Goal: Find specific page/section: Find specific page/section

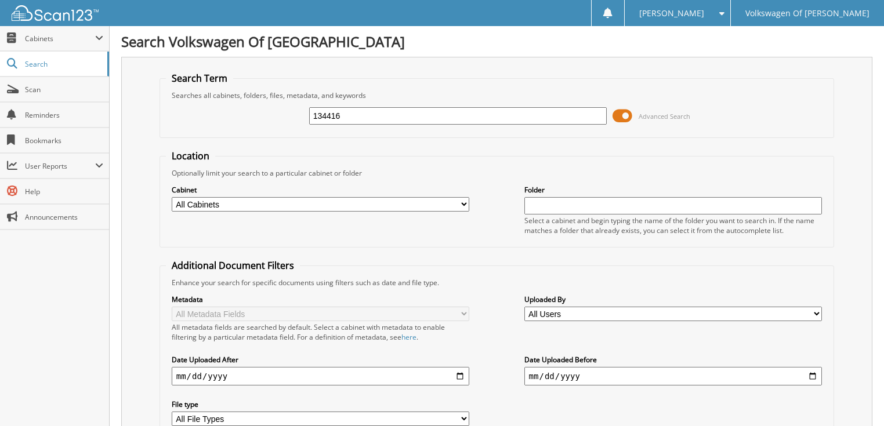
type input "134416"
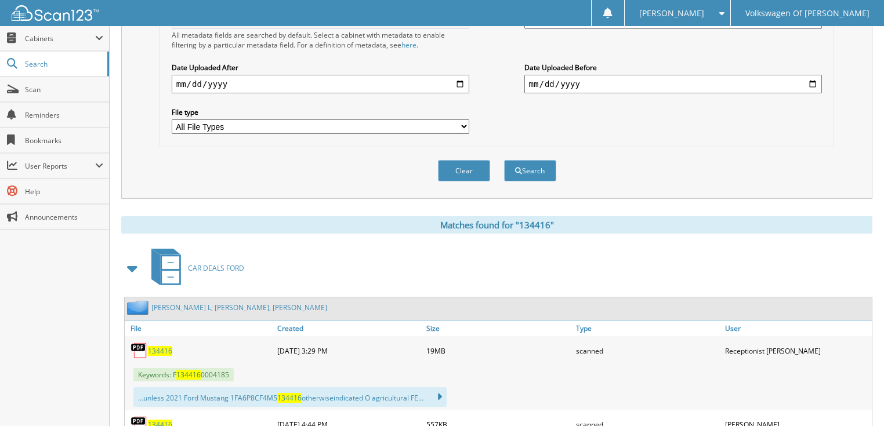
scroll to position [418, 0]
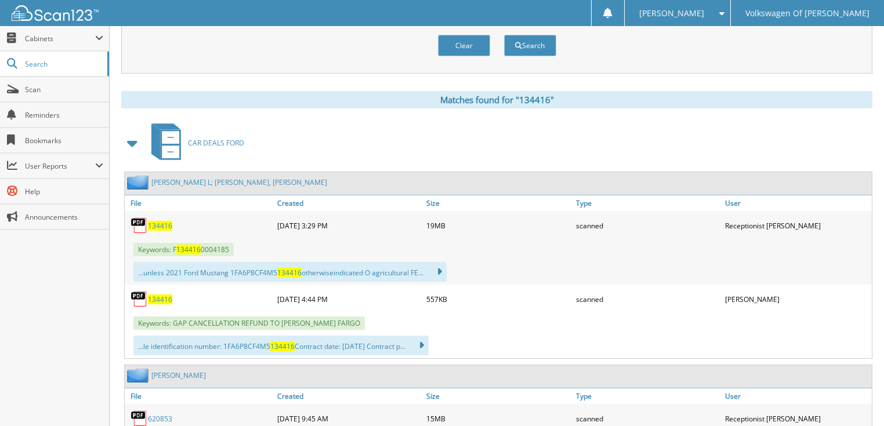
click at [131, 133] on span at bounding box center [133, 143] width 16 height 21
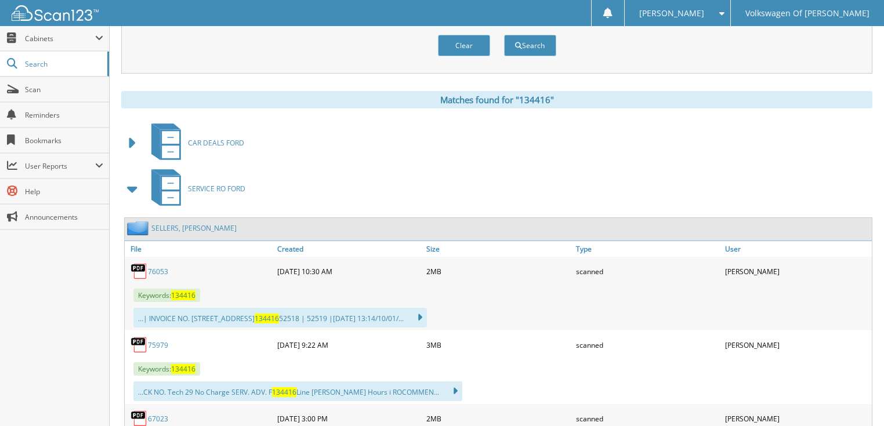
click at [128, 179] on span at bounding box center [133, 189] width 16 height 21
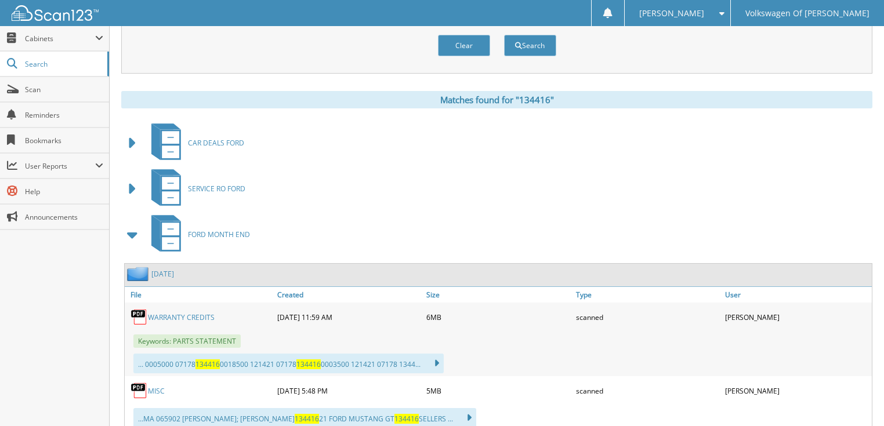
click at [135, 224] on span at bounding box center [133, 234] width 16 height 21
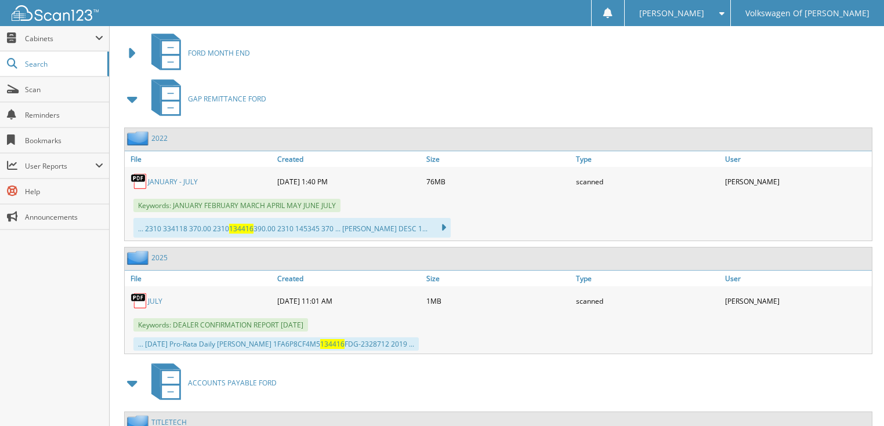
scroll to position [603, 0]
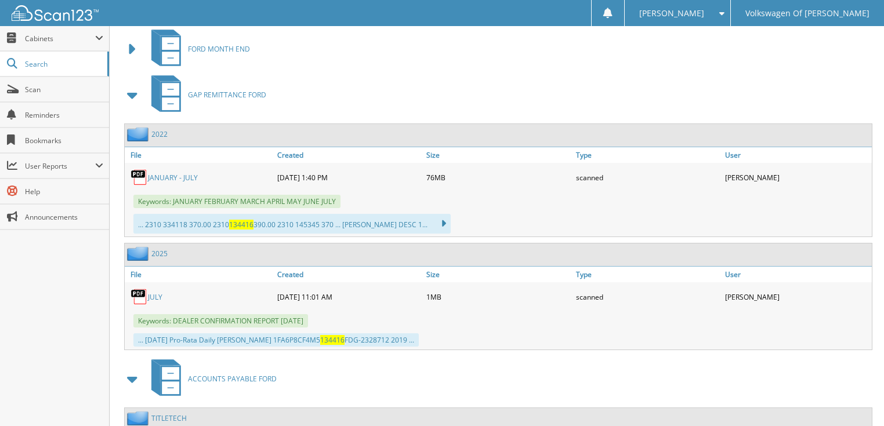
click at [162, 249] on link "2025" at bounding box center [159, 254] width 16 height 10
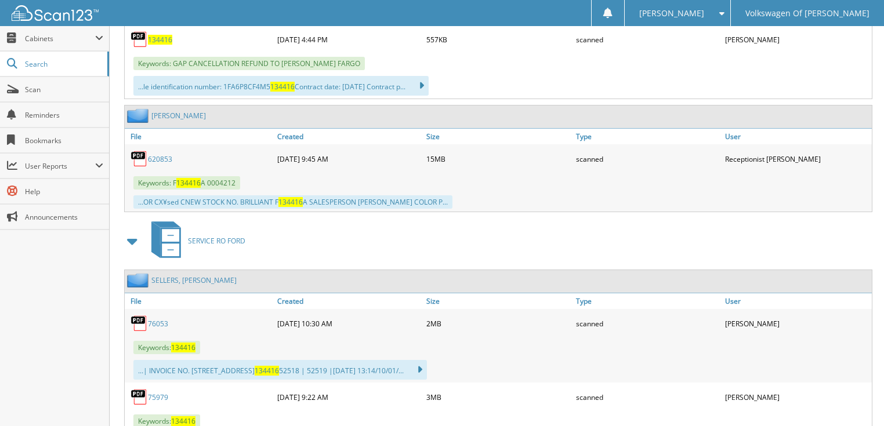
scroll to position [696, 0]
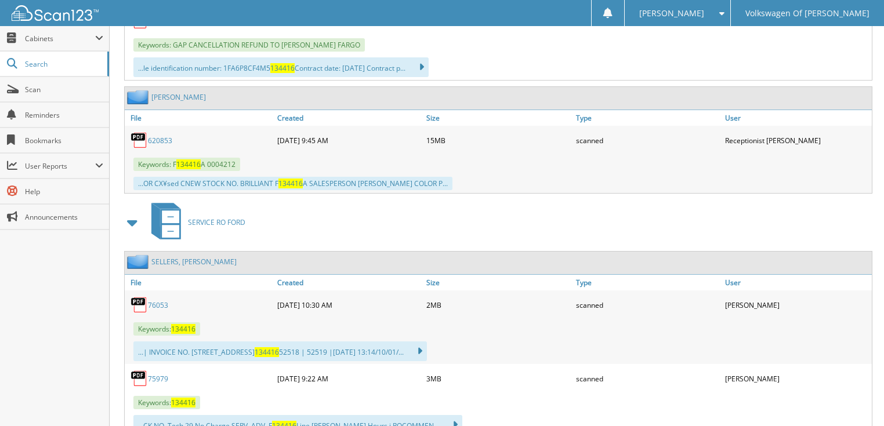
click at [130, 212] on span at bounding box center [133, 222] width 16 height 21
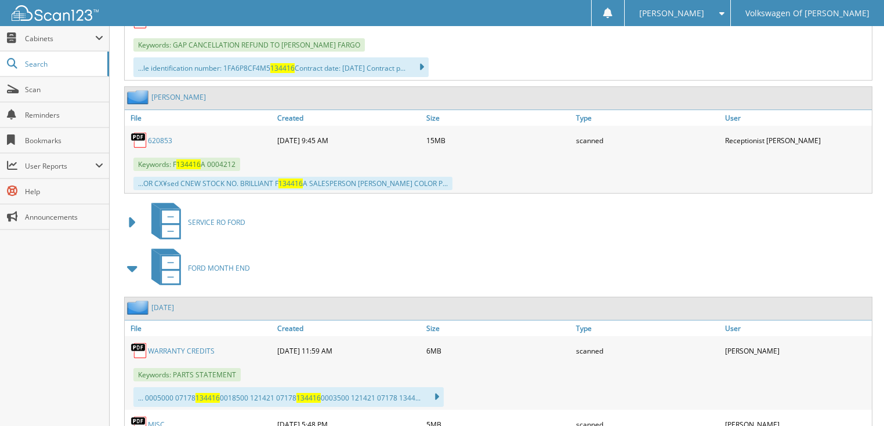
click at [134, 258] on span at bounding box center [133, 268] width 16 height 21
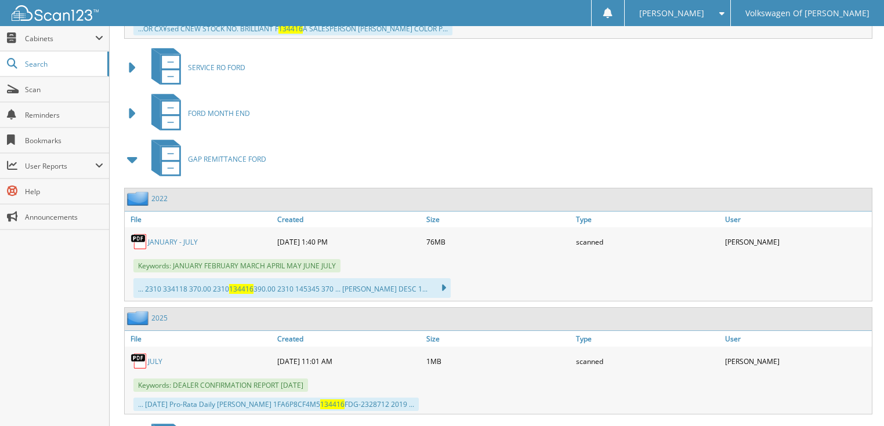
scroll to position [882, 0]
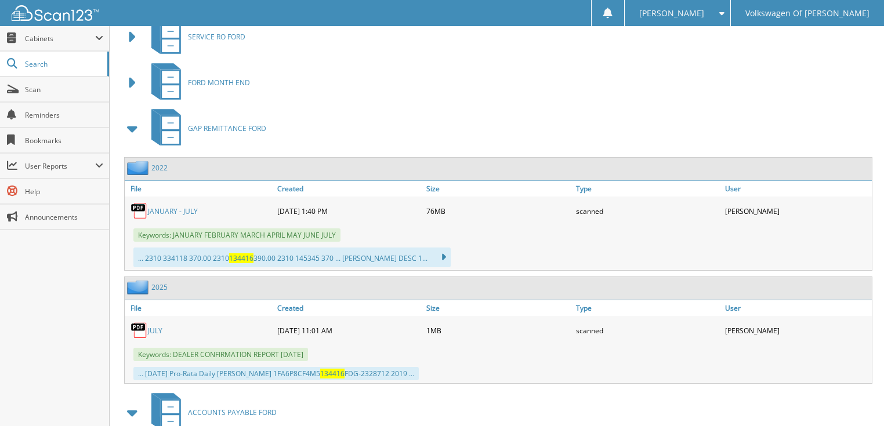
click at [159, 282] on link "2025" at bounding box center [159, 287] width 16 height 10
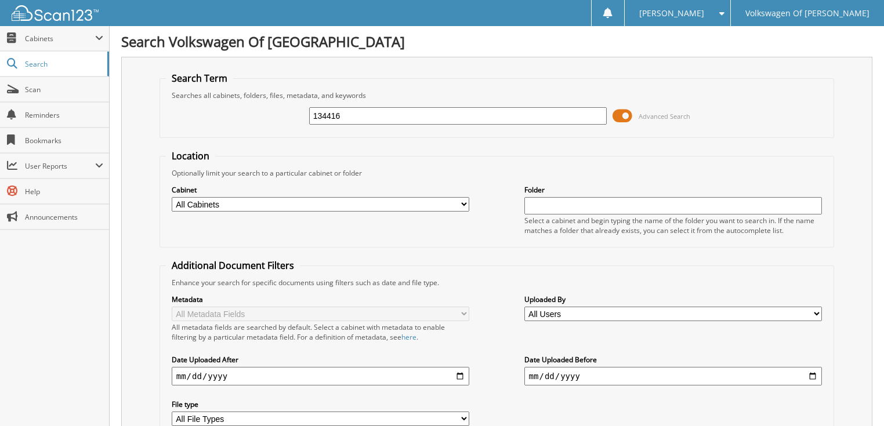
drag, startPoint x: 343, startPoint y: 116, endPoint x: 299, endPoint y: 108, distance: 44.7
click at [295, 111] on div "134416 Advanced Search" at bounding box center [497, 115] width 662 height 31
type input "A32236"
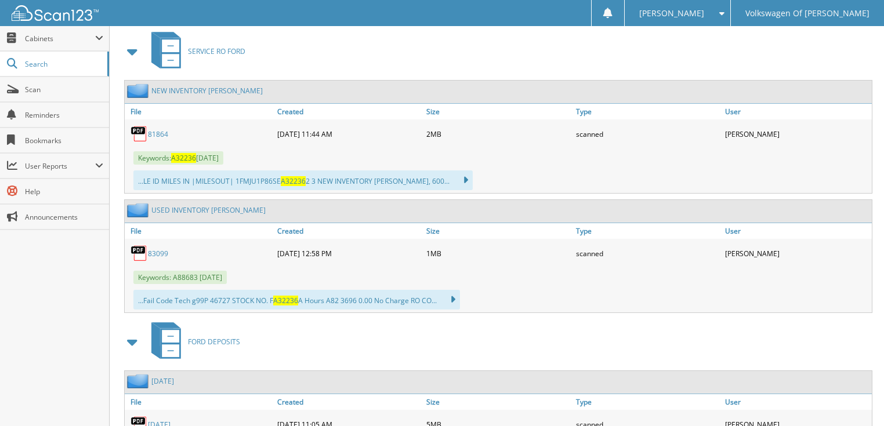
scroll to position [510, 0]
click at [131, 40] on span at bounding box center [133, 50] width 16 height 21
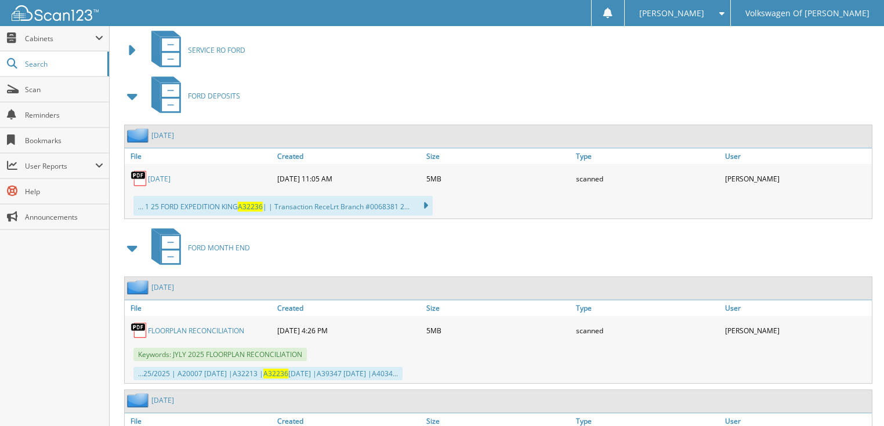
click at [135, 86] on span at bounding box center [133, 96] width 16 height 21
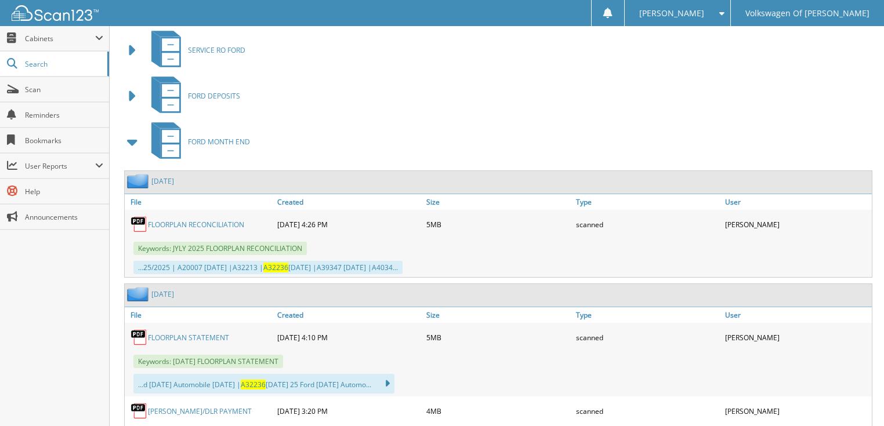
click at [134, 132] on span at bounding box center [133, 142] width 16 height 21
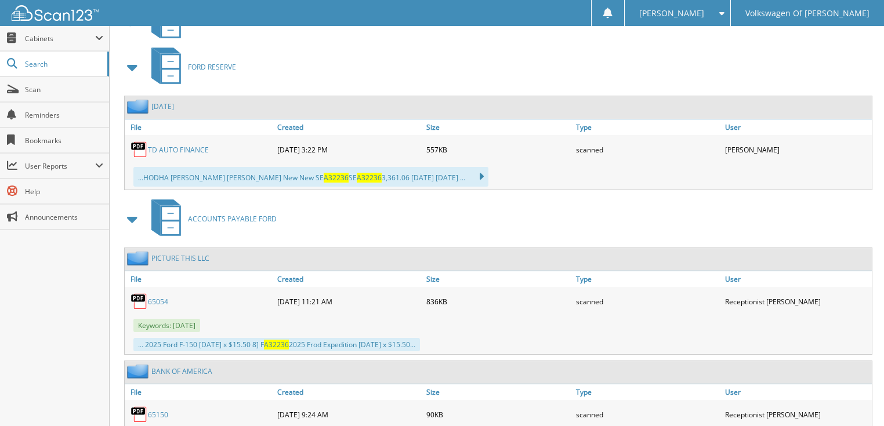
scroll to position [650, 0]
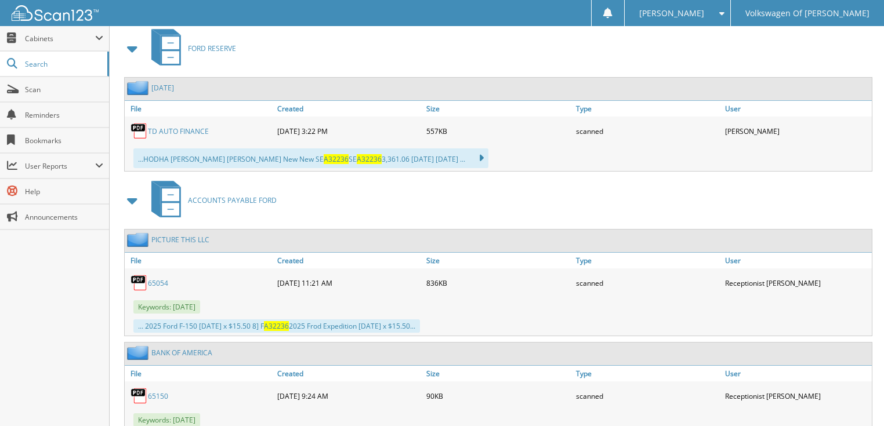
click at [129, 190] on span at bounding box center [133, 200] width 16 height 21
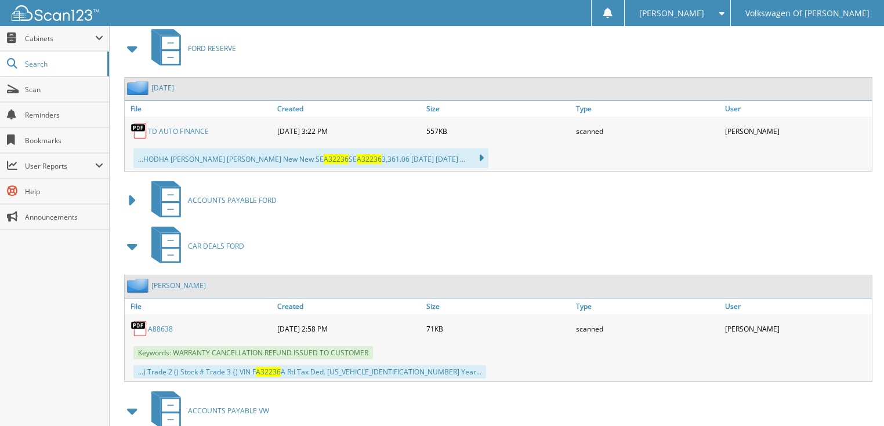
click at [129, 38] on span at bounding box center [133, 48] width 16 height 21
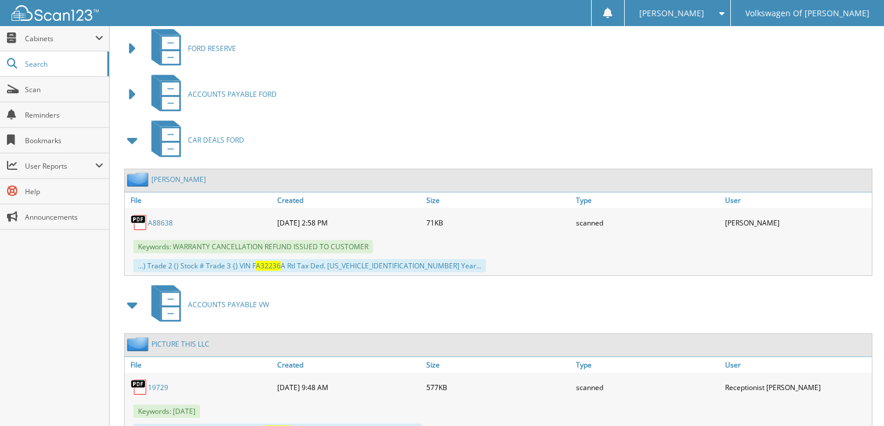
drag, startPoint x: 132, startPoint y: 284, endPoint x: 126, endPoint y: 250, distance: 34.8
click at [133, 295] on span at bounding box center [133, 305] width 16 height 21
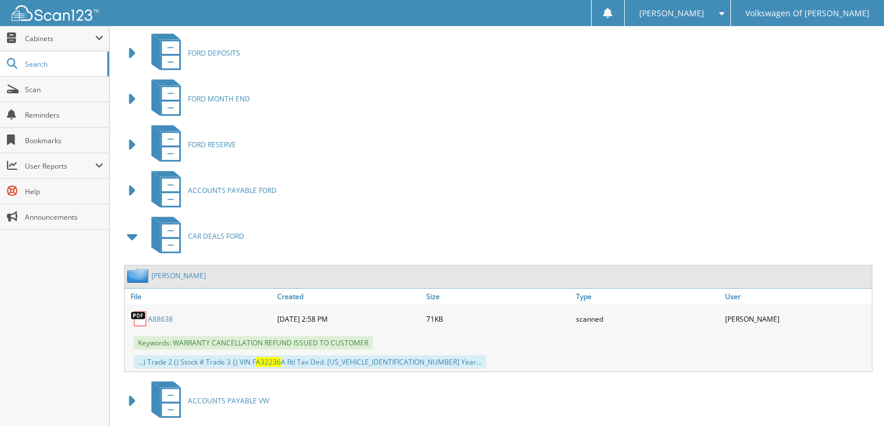
scroll to position [570, 0]
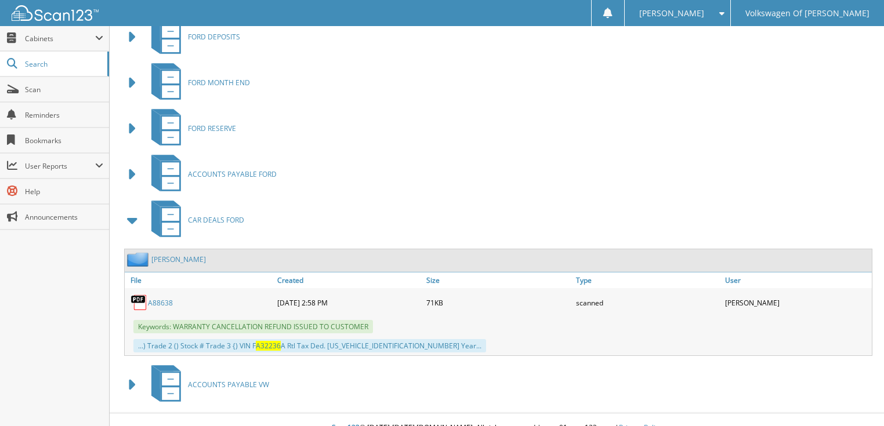
click at [181, 255] on link "CHODHA, SHIKHAR" at bounding box center [178, 260] width 55 height 10
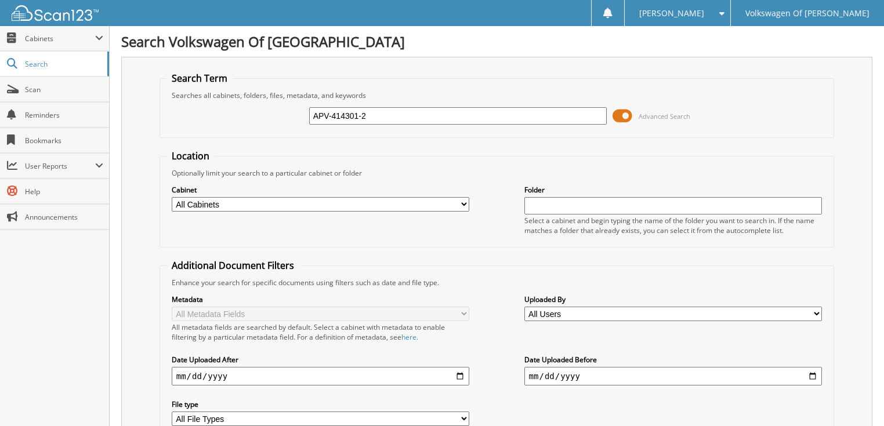
type input "APV-414301-2"
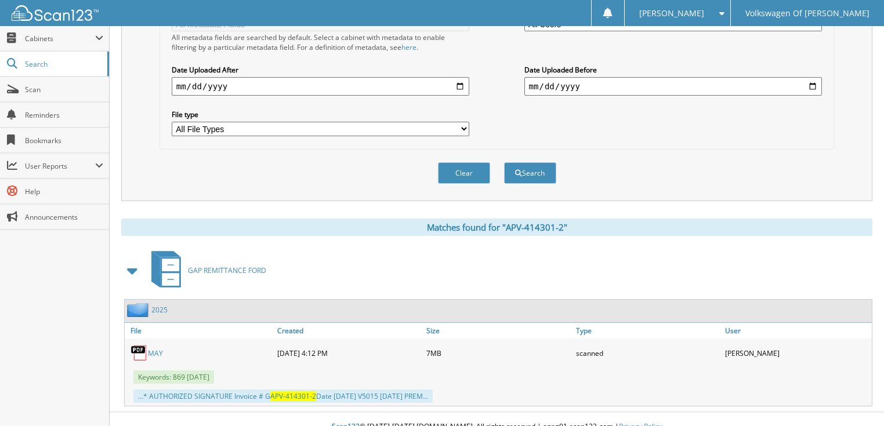
scroll to position [292, 0]
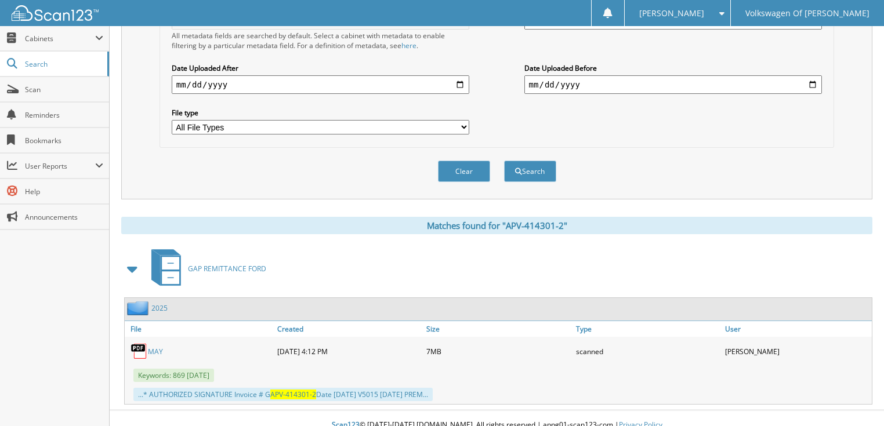
click at [157, 303] on link "2025" at bounding box center [159, 308] width 16 height 10
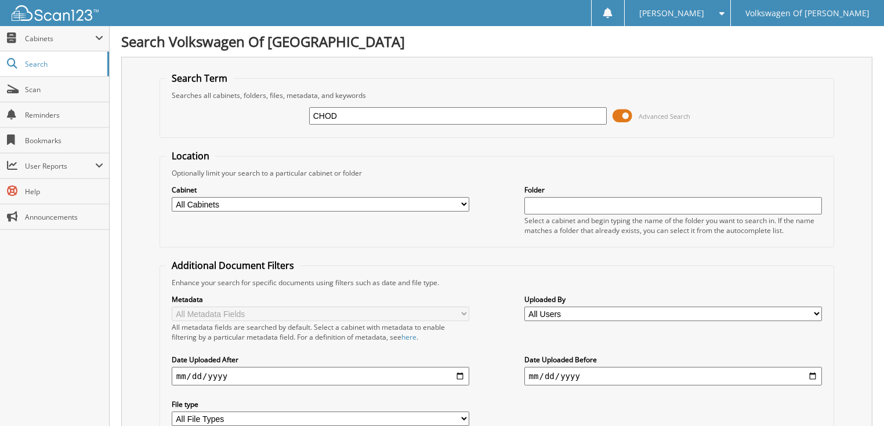
type input "CHODA"
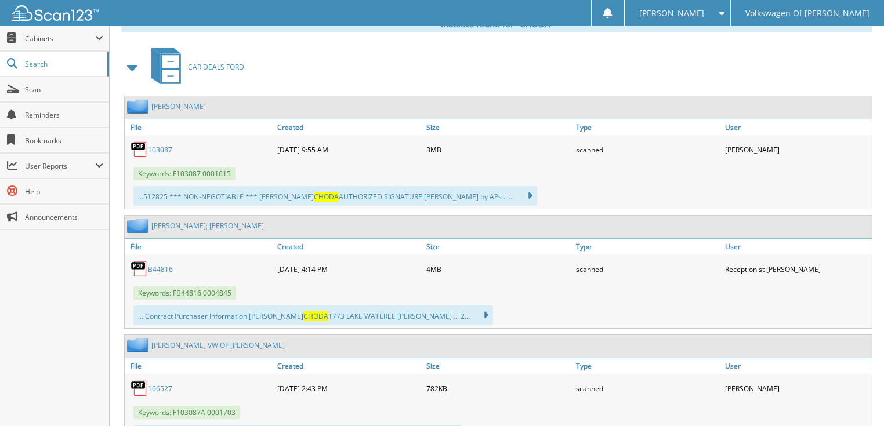
scroll to position [510, 0]
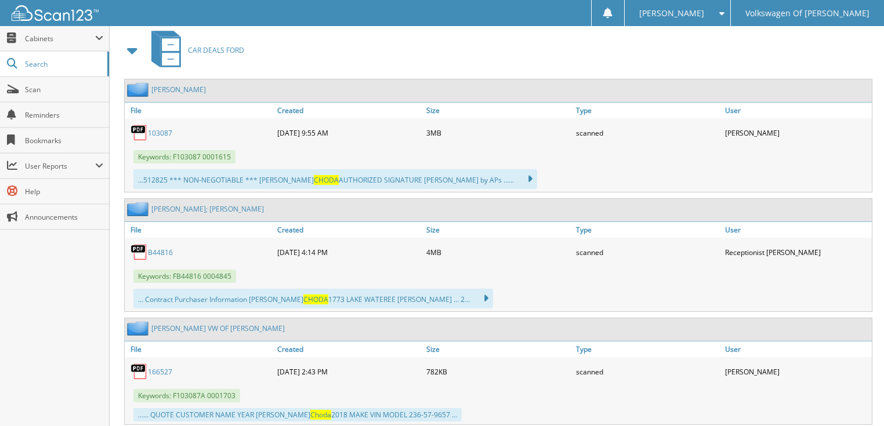
click at [160, 85] on link "[PERSON_NAME]" at bounding box center [178, 90] width 55 height 10
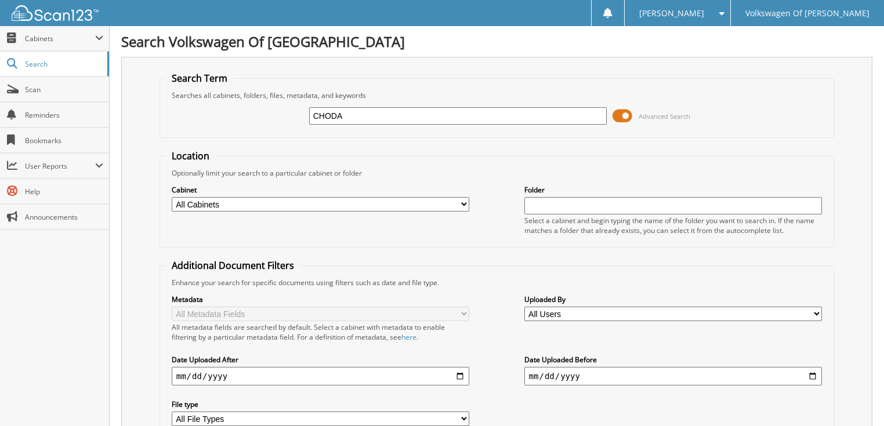
drag, startPoint x: 346, startPoint y: 115, endPoint x: 221, endPoint y: 98, distance: 125.9
click at [227, 104] on div "CHODA Advanced Search" at bounding box center [497, 115] width 662 height 31
type input "A32236"
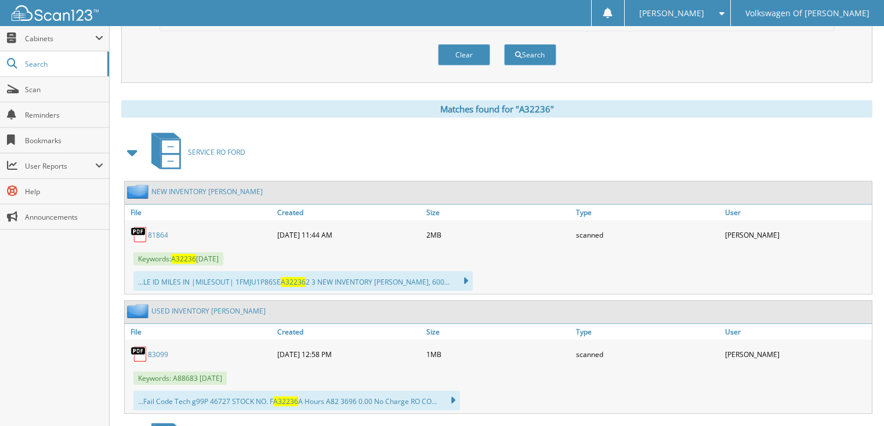
scroll to position [464, 0]
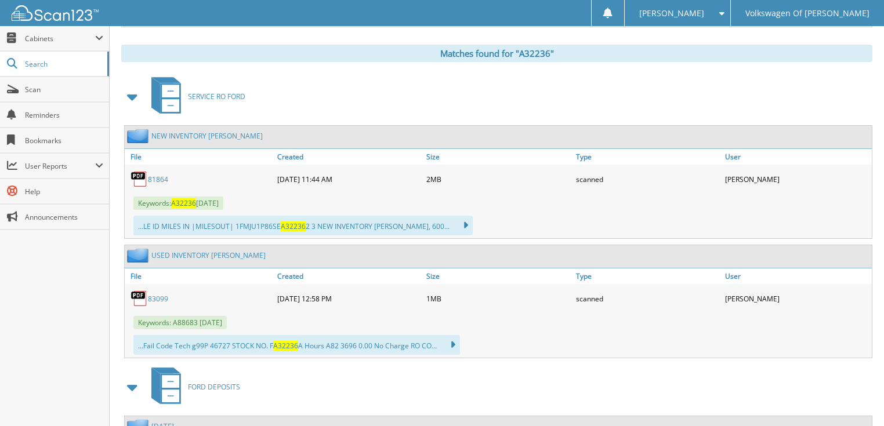
click at [130, 86] on span at bounding box center [133, 96] width 16 height 21
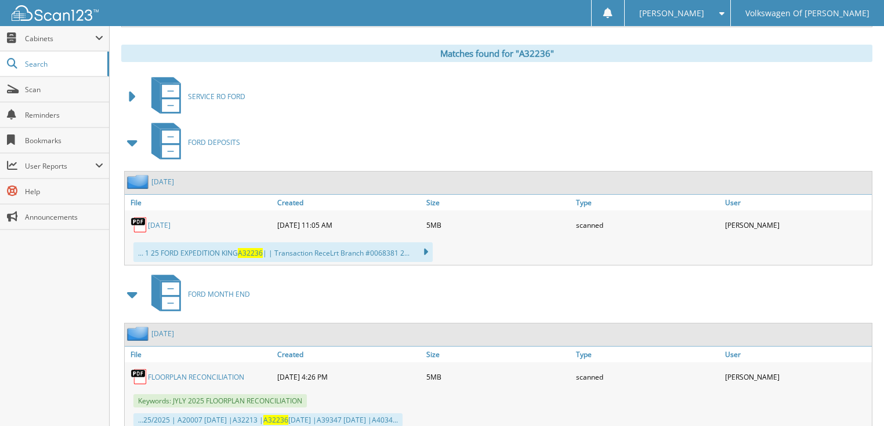
click at [138, 132] on span at bounding box center [133, 142] width 16 height 21
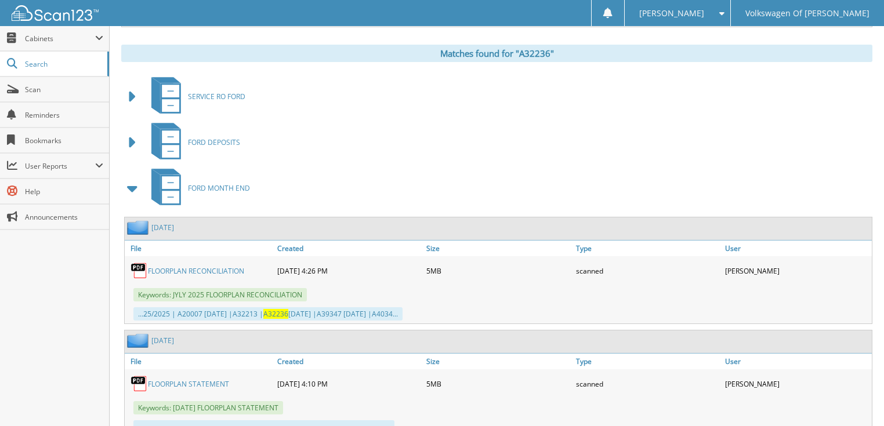
click at [132, 178] on span at bounding box center [133, 188] width 16 height 21
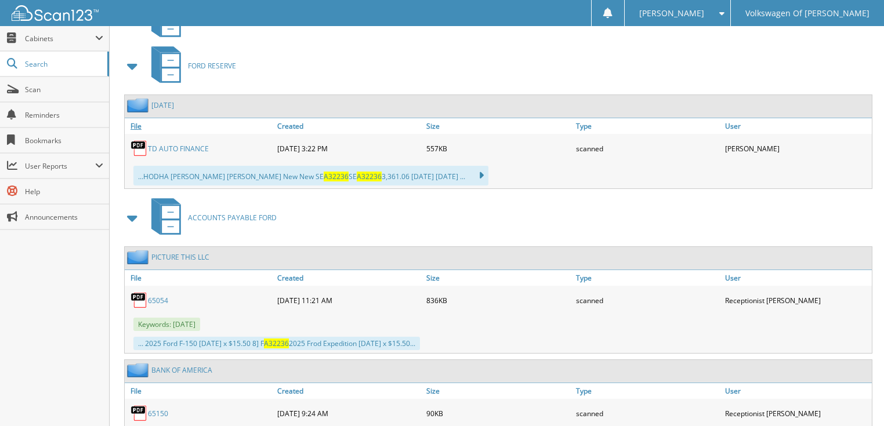
scroll to position [603, 0]
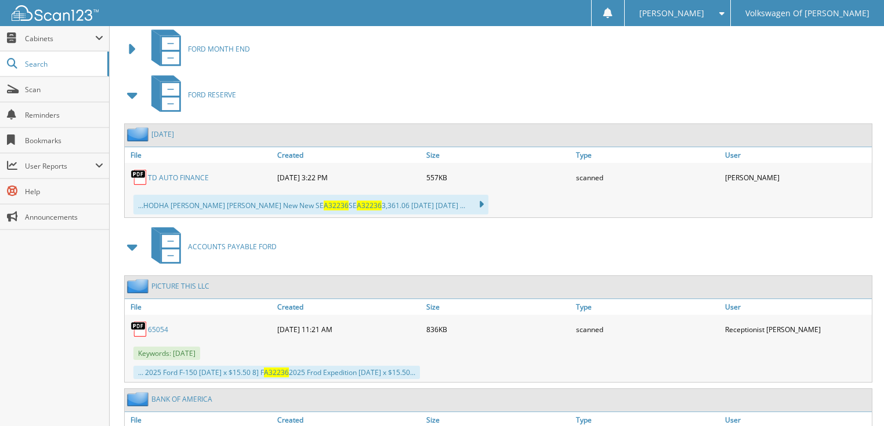
click at [131, 237] on span at bounding box center [133, 247] width 16 height 21
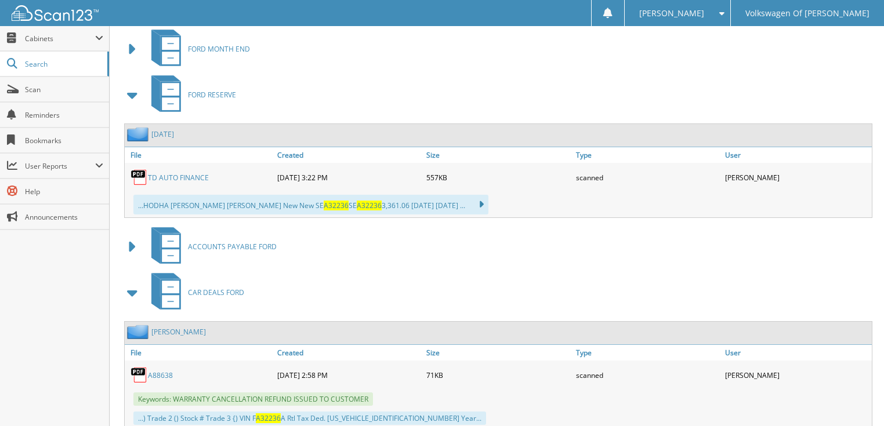
click at [130, 85] on span at bounding box center [133, 95] width 16 height 21
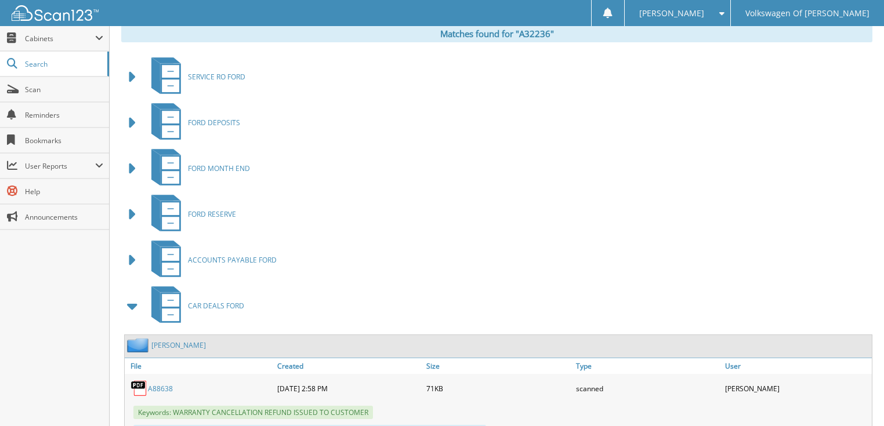
scroll to position [464, 0]
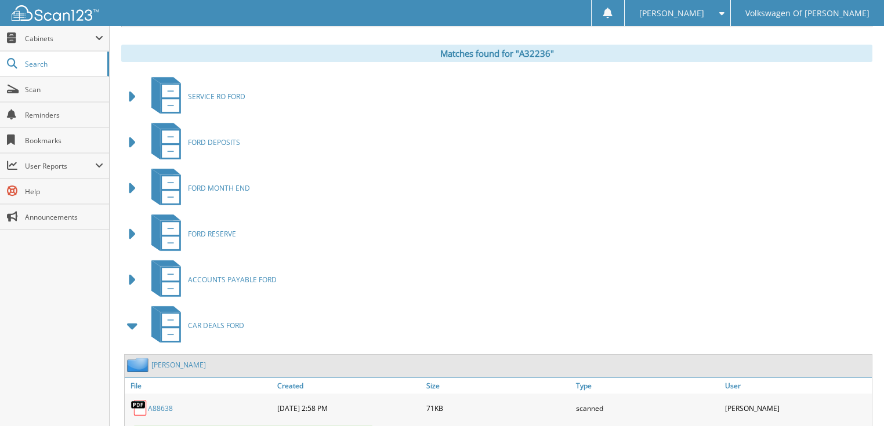
click at [132, 315] on span at bounding box center [133, 325] width 16 height 21
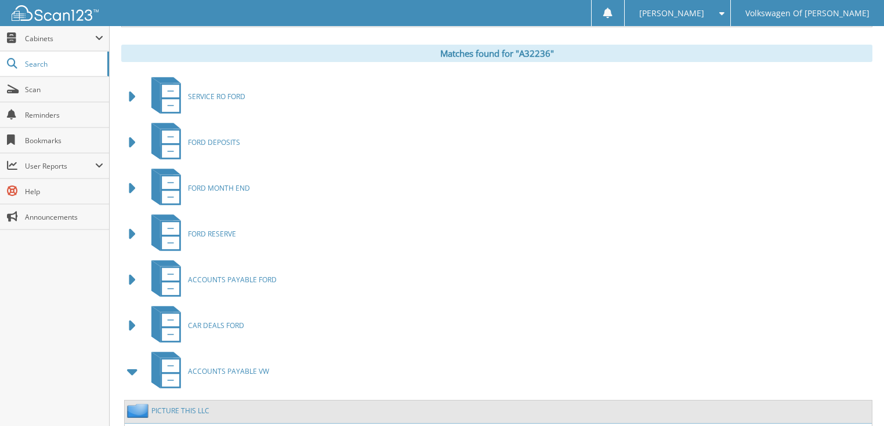
click at [128, 224] on span at bounding box center [133, 234] width 16 height 21
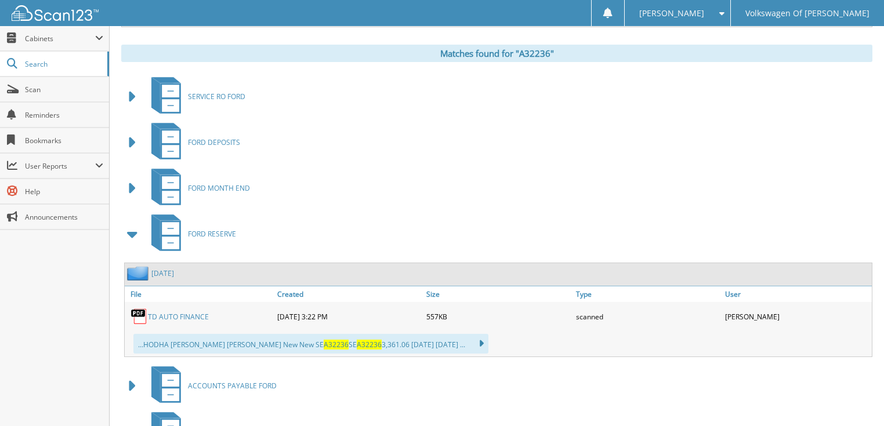
click at [187, 312] on link "TD AUTO FINANCE" at bounding box center [178, 317] width 61 height 10
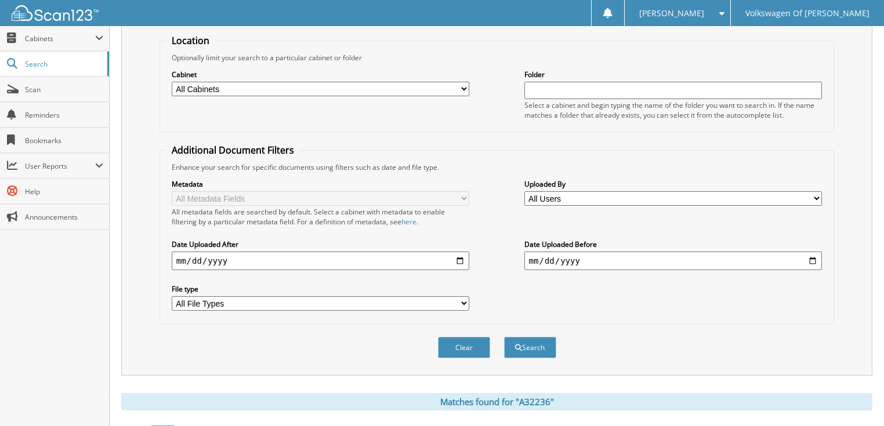
scroll to position [112, 0]
